Goal: Task Accomplishment & Management: Manage account settings

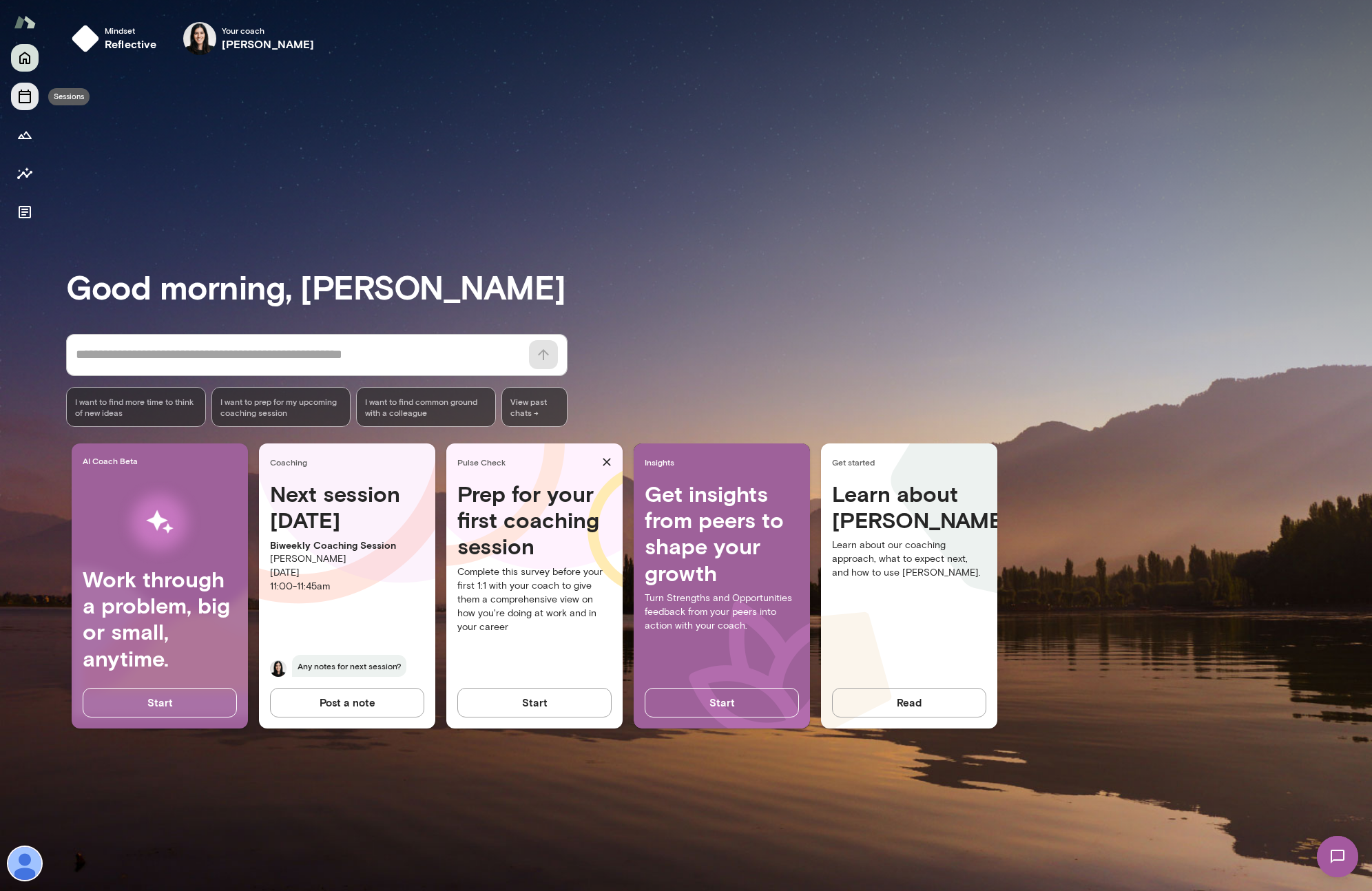
click at [22, 93] on icon "Sessions" at bounding box center [24, 97] width 16 height 16
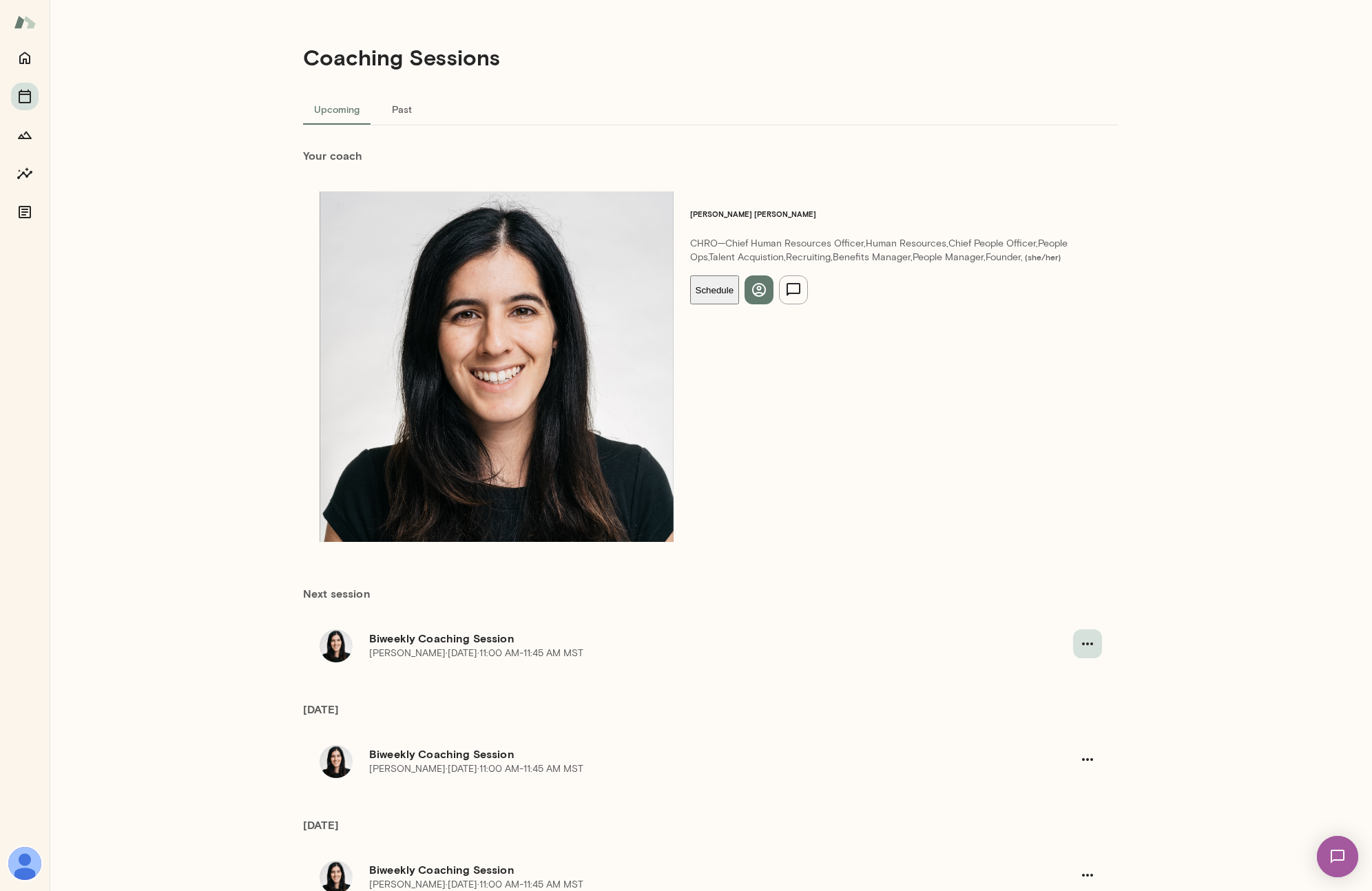
click at [1080, 636] on icon "button" at bounding box center [1088, 644] width 16 height 16
click at [87, 47] on span "Reschedule" at bounding box center [58, 40] width 60 height 13
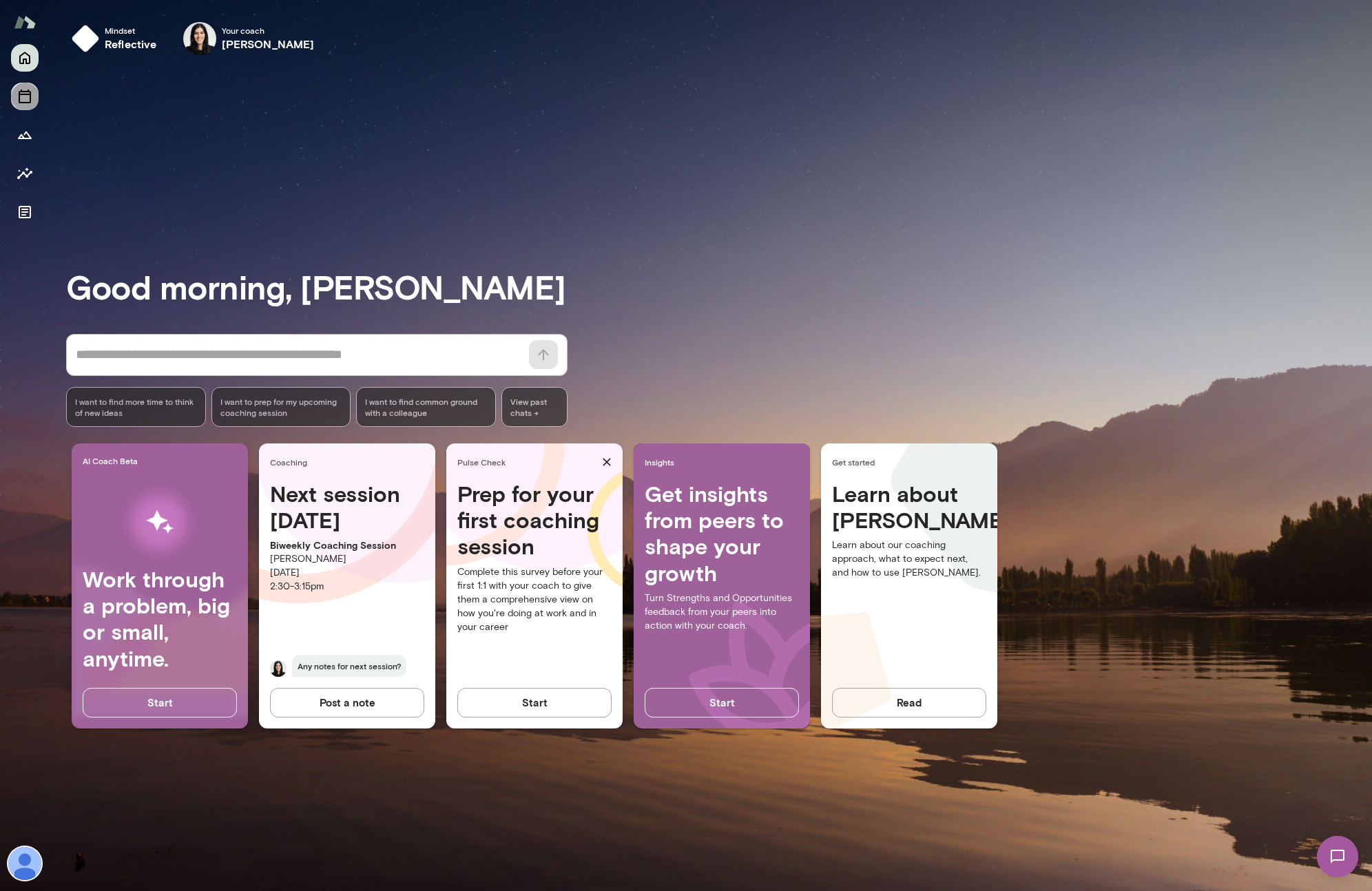
click at [28, 91] on icon "Sessions" at bounding box center [25, 96] width 13 height 14
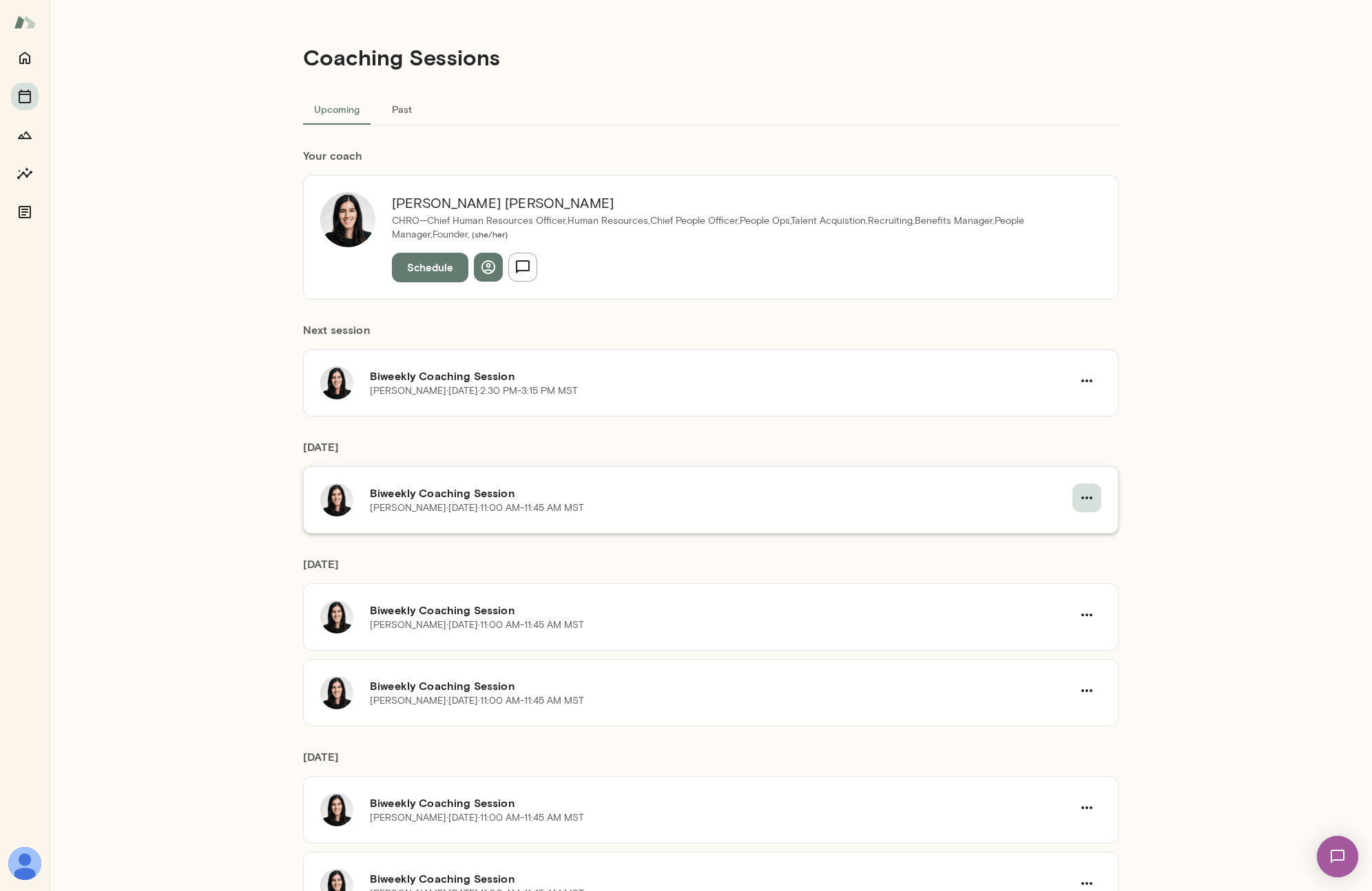
click at [1080, 499] on icon "button" at bounding box center [1087, 498] width 16 height 16
click at [1042, 528] on span "Reschedule" at bounding box center [1042, 530] width 132 height 16
